Goal: Book appointment/travel/reservation

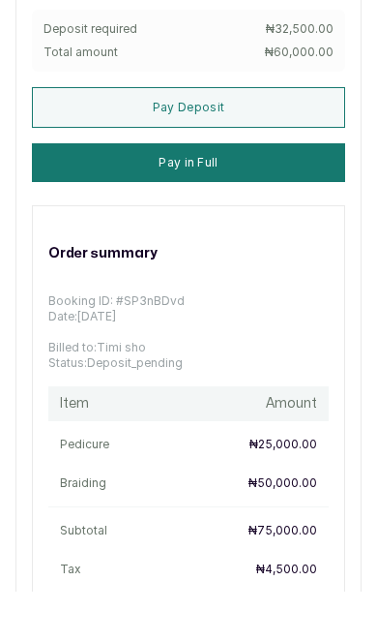
scroll to position [165, 0]
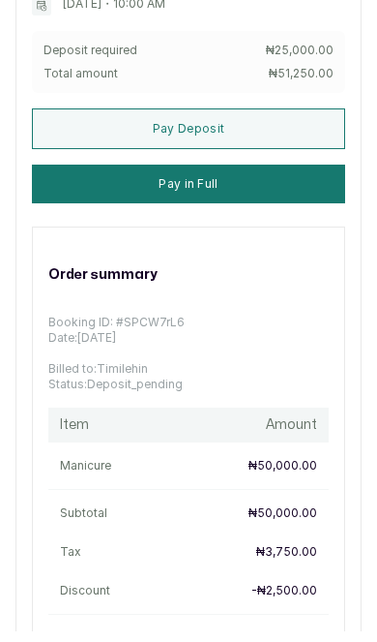
scroll to position [184, 0]
